Goal: Information Seeking & Learning: Learn about a topic

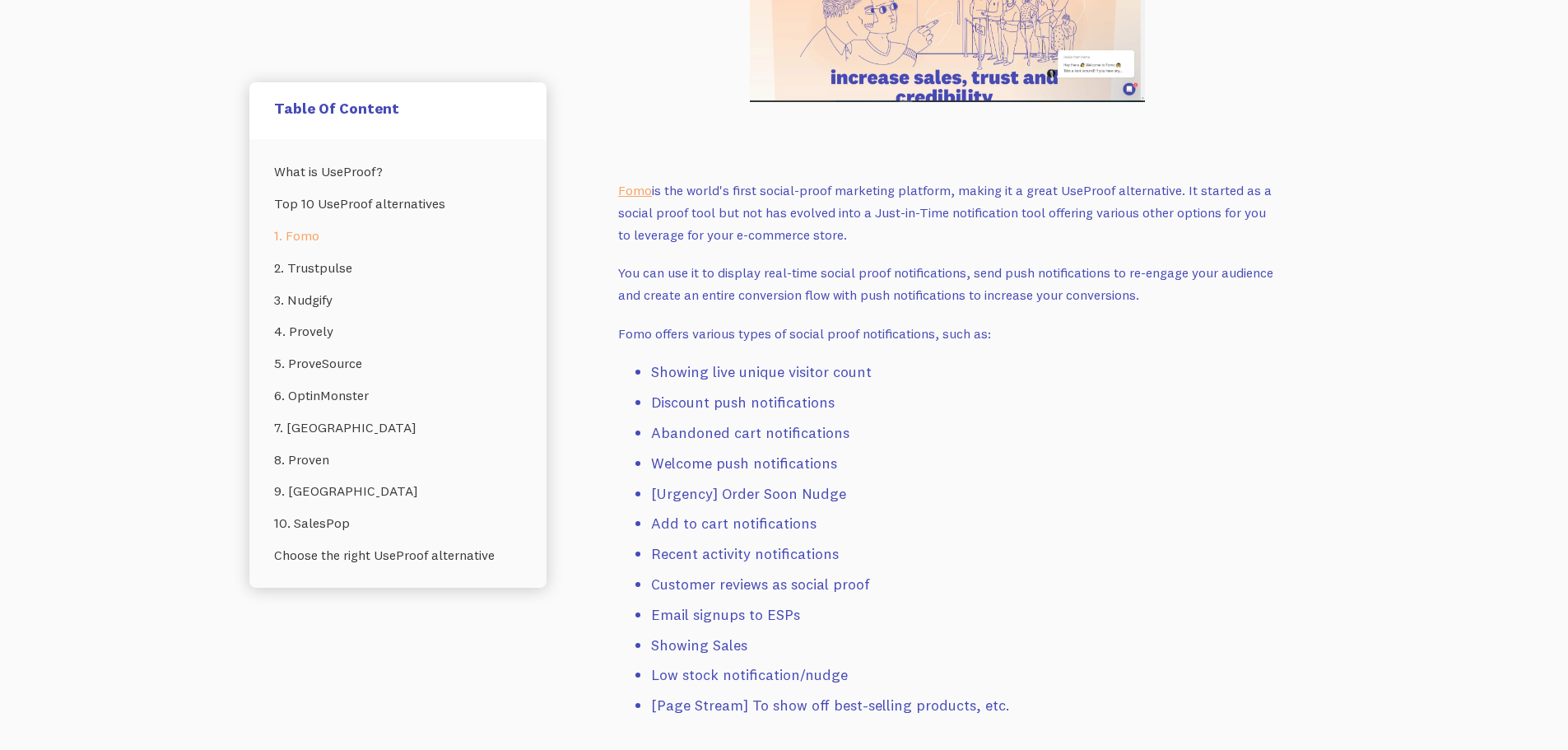
scroll to position [1565, 0]
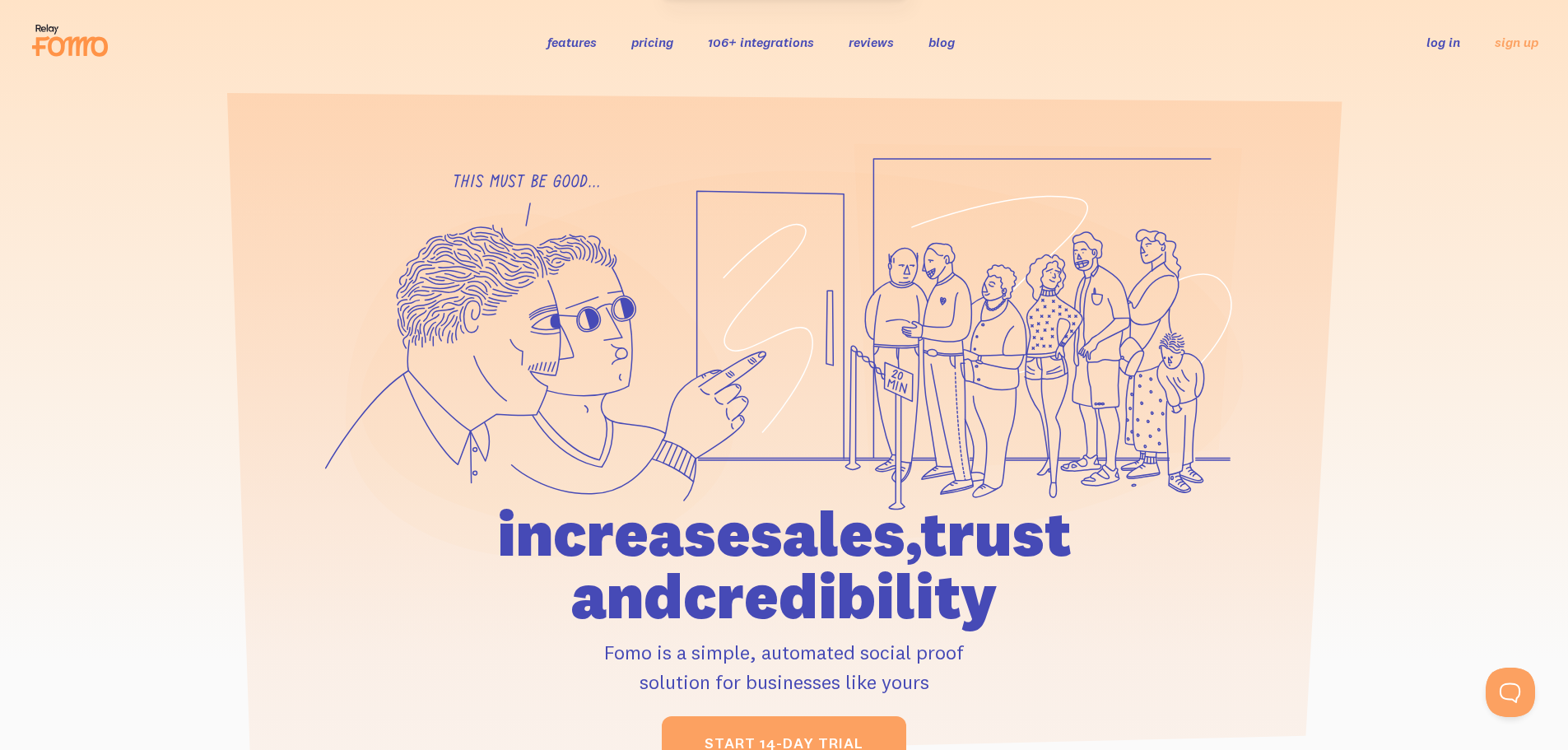
click at [639, 45] on link "pricing" at bounding box center [653, 41] width 42 height 16
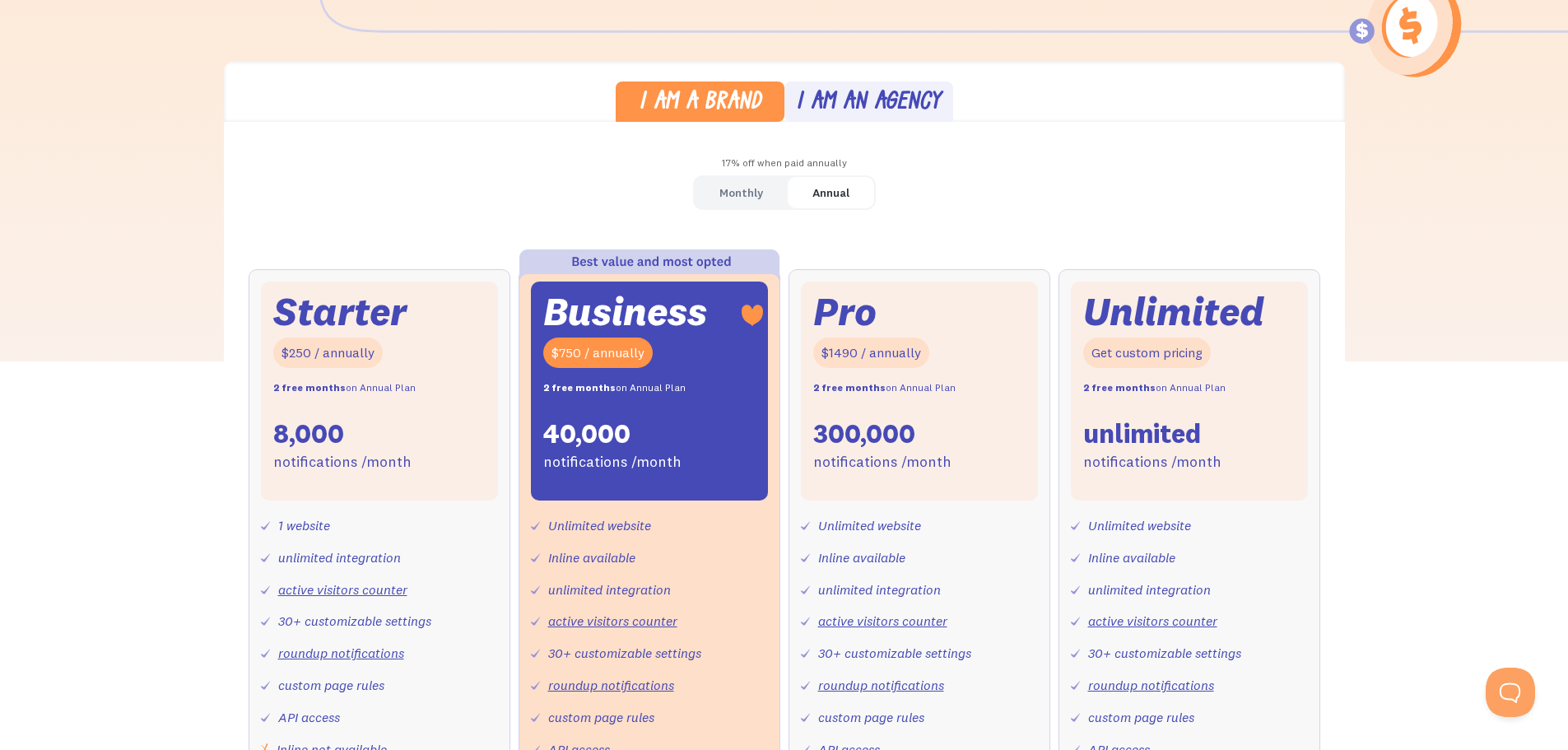
click at [739, 192] on div "Monthly" at bounding box center [741, 192] width 44 height 24
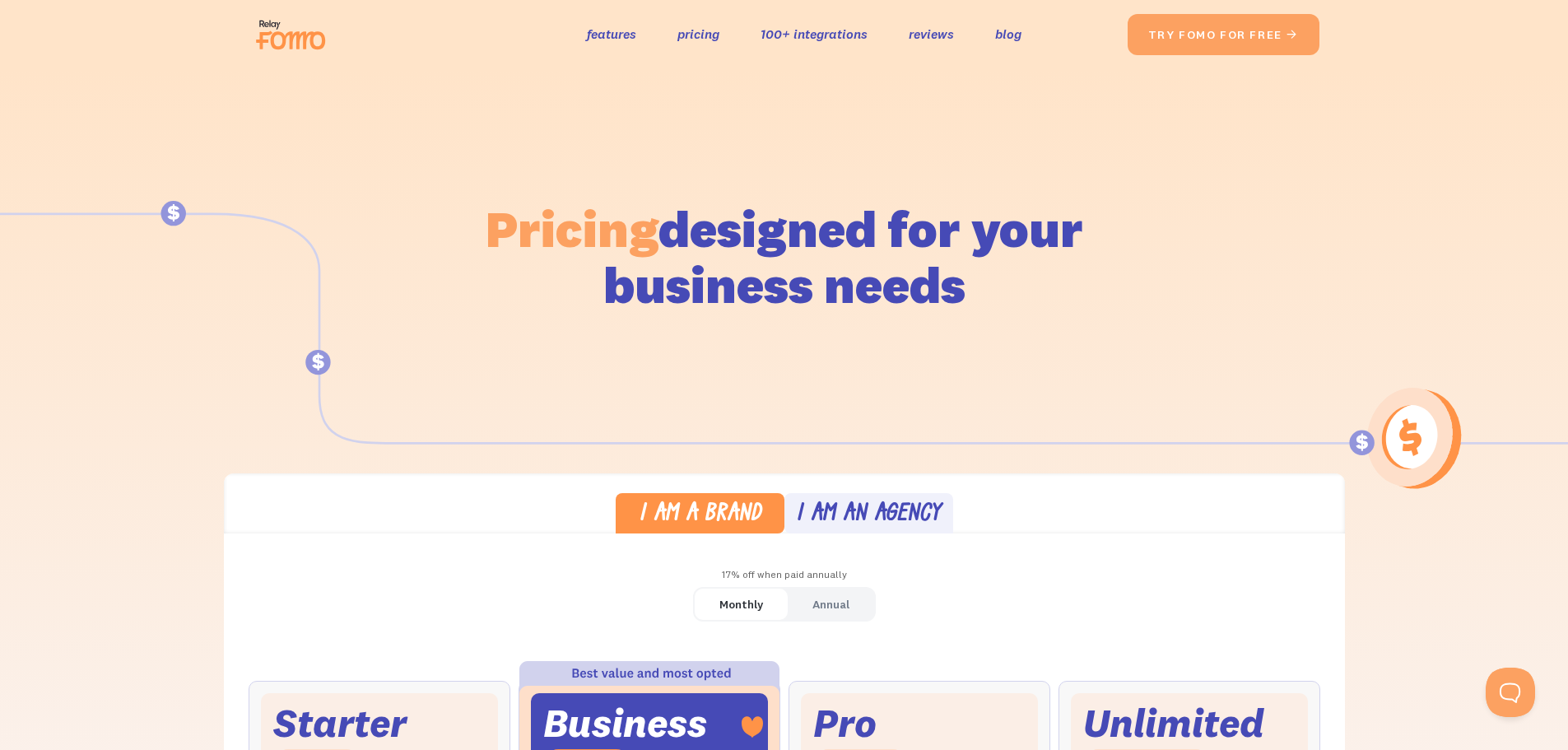
scroll to position [247, 0]
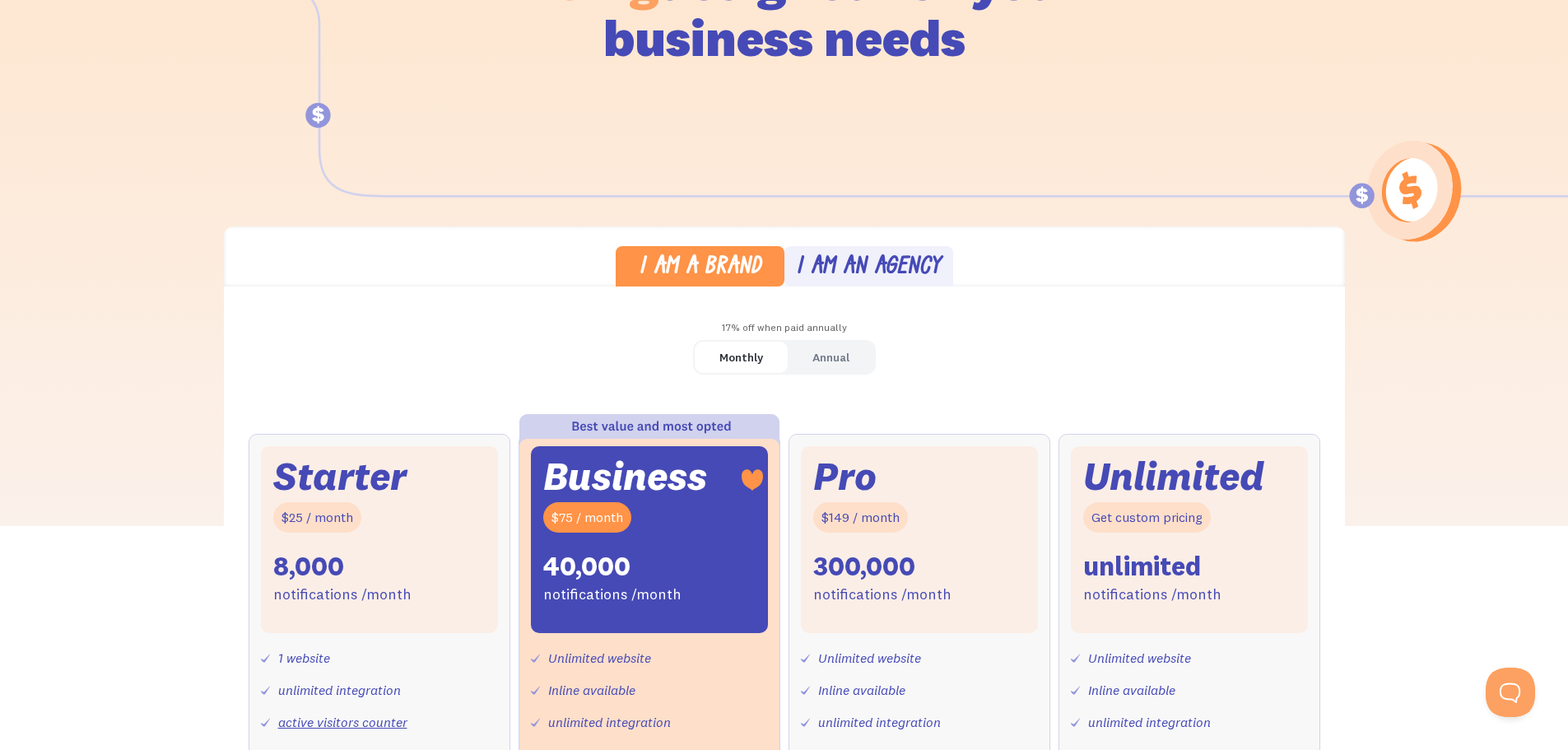
click at [838, 272] on div "I am an agency" at bounding box center [869, 267] width 145 height 24
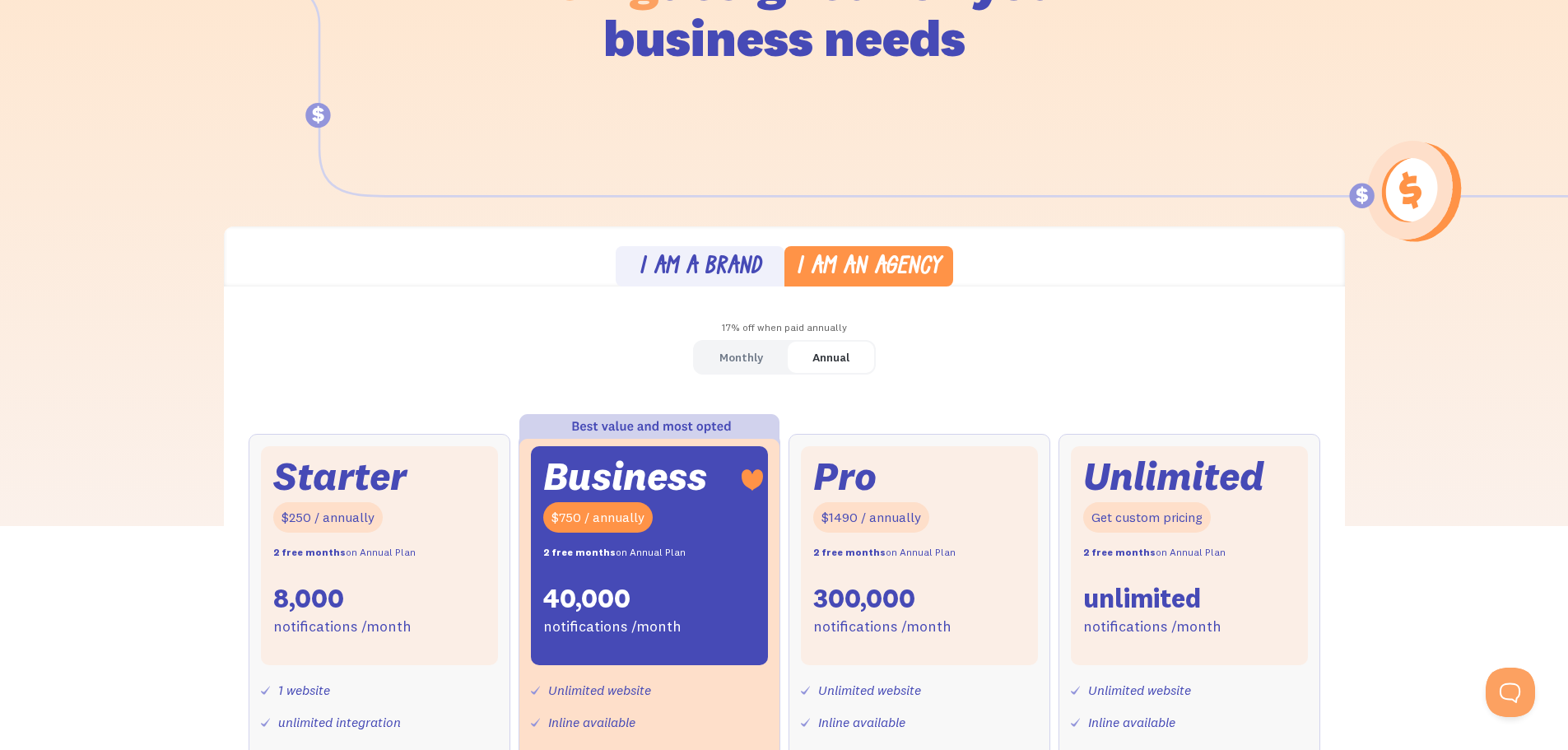
click at [689, 260] on div "I am a brand" at bounding box center [699, 267] width 123 height 24
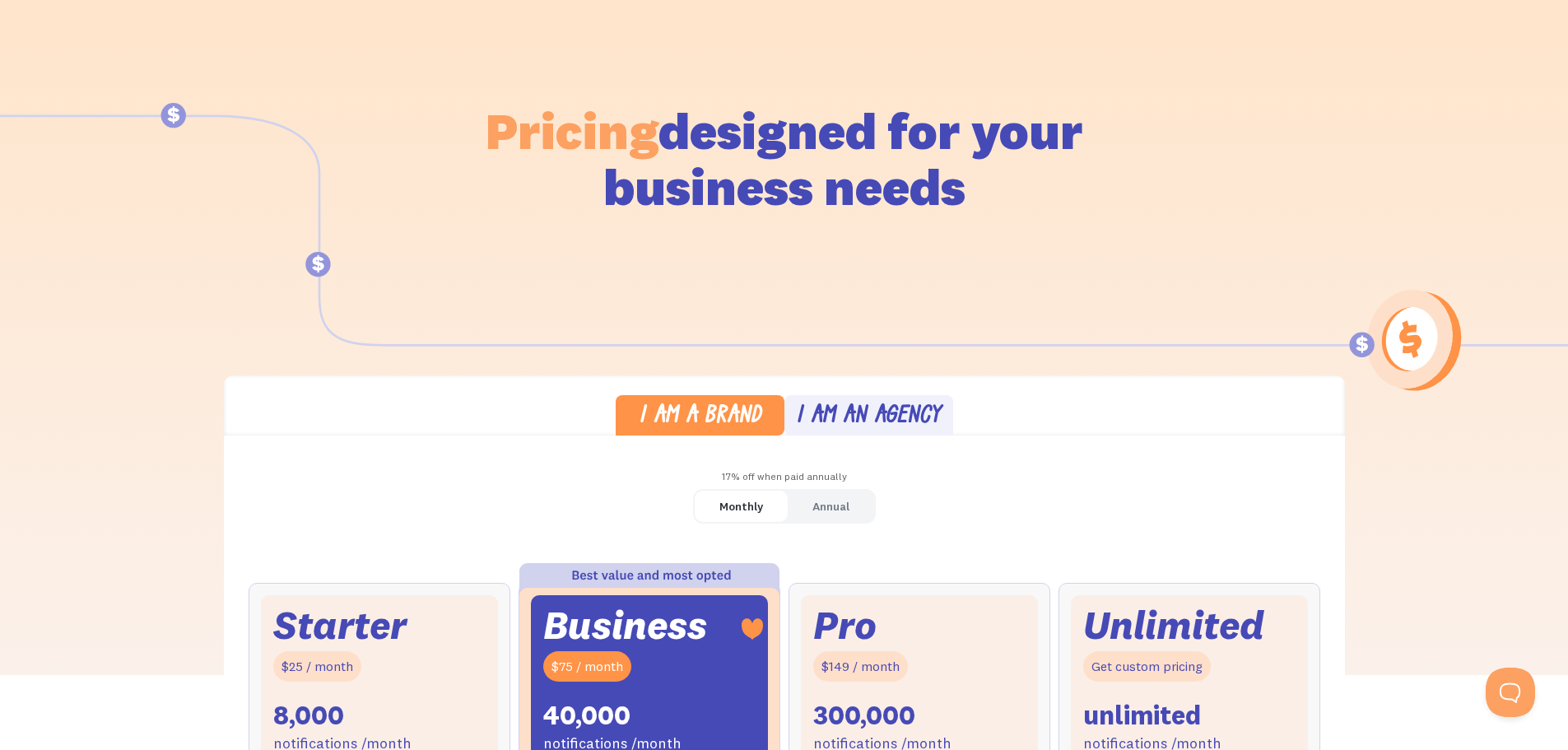
scroll to position [0, 0]
